Goal: Entertainment & Leisure: Consume media (video, audio)

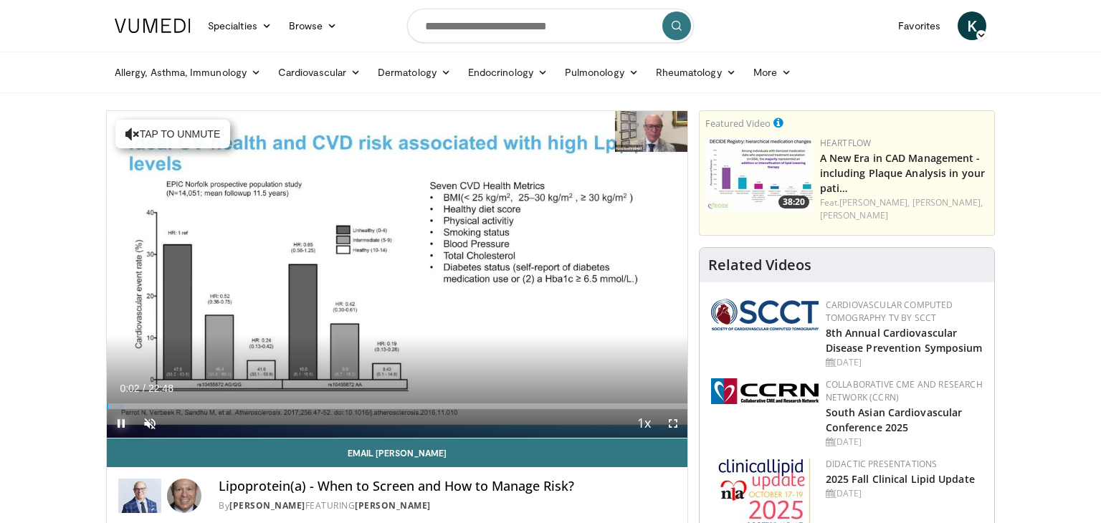
click at [118, 422] on span "Video Player" at bounding box center [121, 423] width 29 height 29
click at [120, 424] on span "Video Player" at bounding box center [121, 423] width 29 height 29
click at [150, 423] on span "Video Player" at bounding box center [149, 423] width 29 height 29
